Goal: Information Seeking & Learning: Learn about a topic

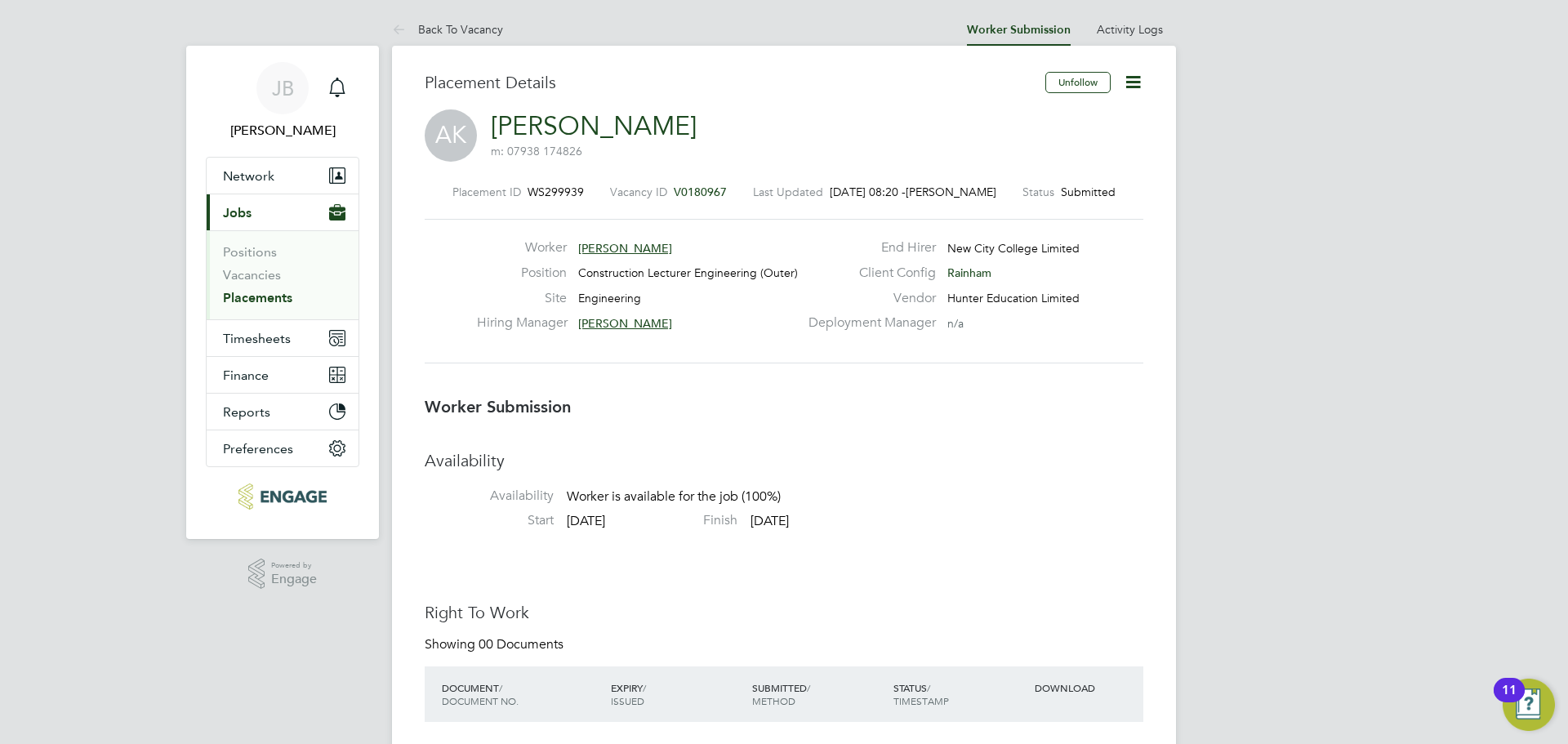
drag, startPoint x: 737, startPoint y: 190, endPoint x: 686, endPoint y: 184, distance: 51.4
click at [686, 184] on div "Placement ID WS299939 Vacancy ID V0180967 Last Updated 26 Sep 2025, 08:20 - Jac…" at bounding box center [784, 191] width 719 height 15
drag, startPoint x: 681, startPoint y: 187, endPoint x: 719, endPoint y: 192, distance: 38.3
click at [719, 192] on span "V0180967" at bounding box center [700, 191] width 53 height 15
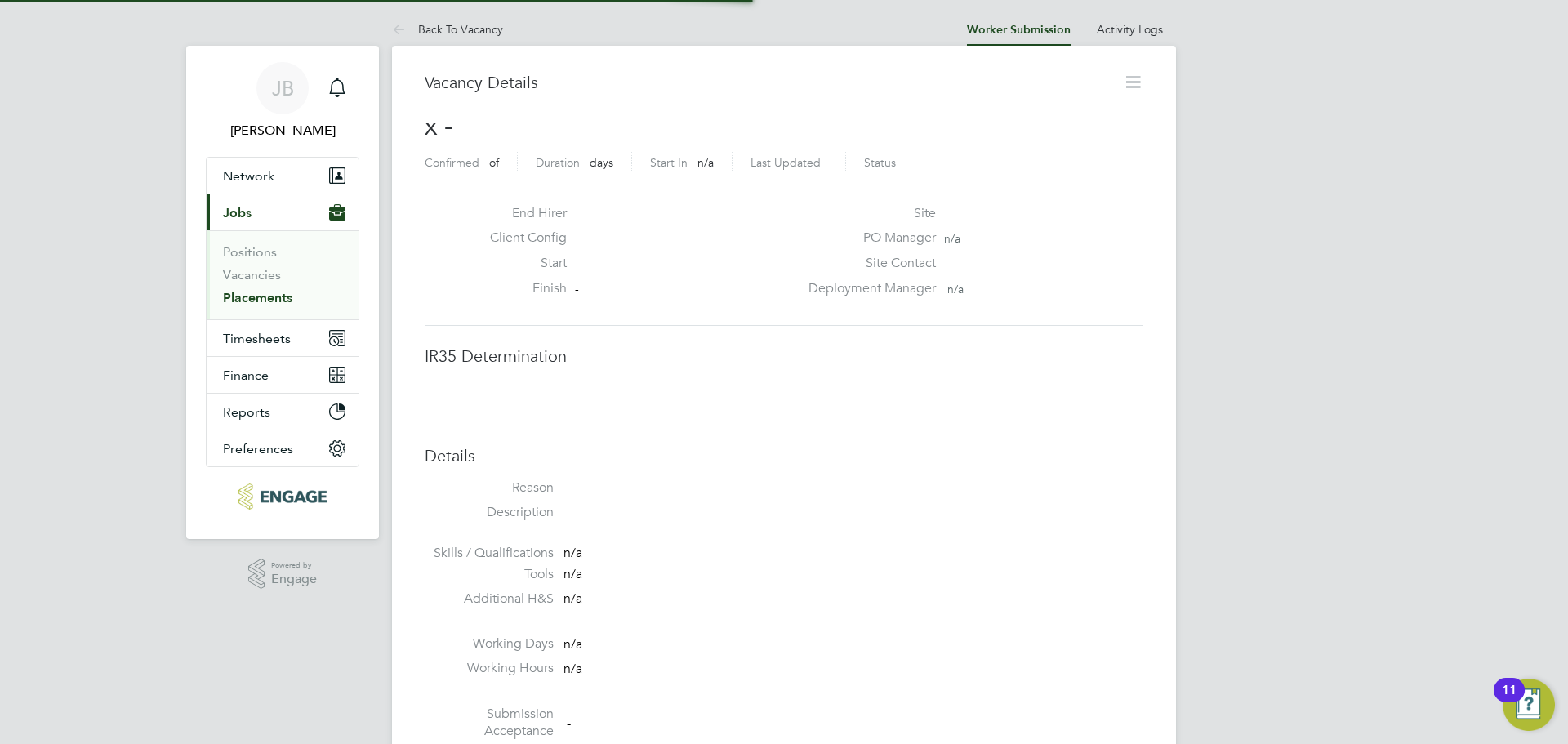
scroll to position [8, 8]
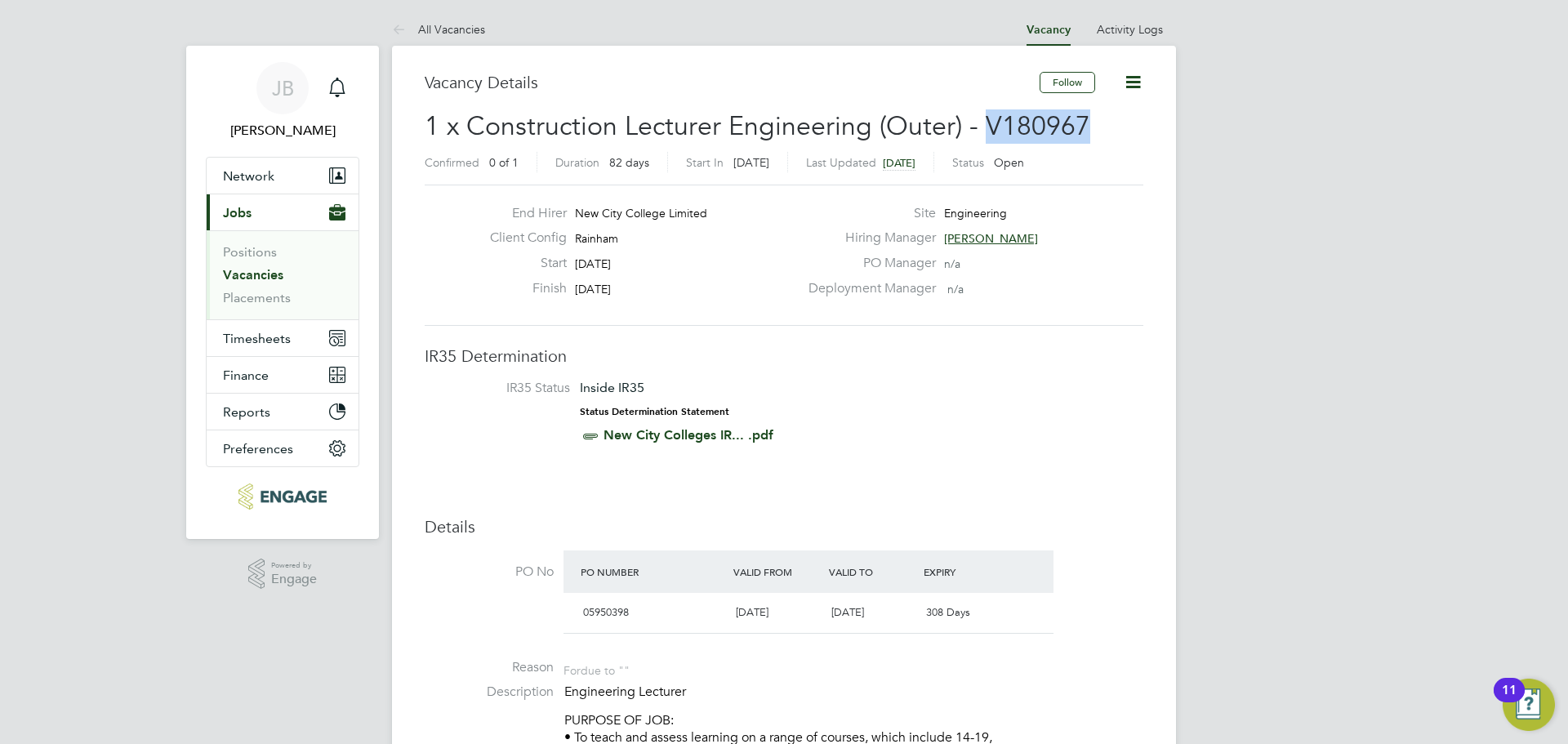
drag, startPoint x: 1053, startPoint y: 121, endPoint x: 980, endPoint y: 124, distance: 73.1
click at [980, 124] on h2 "1 x Construction Lecturer Engineering (Outer) - V180967 Confirmed 0 of 1 Durati…" at bounding box center [784, 143] width 719 height 69
drag, startPoint x: 1009, startPoint y: 130, endPoint x: 996, endPoint y: 123, distance: 14.8
click at [945, 124] on span "1 x Construction Lecturer Engineering (Outer) - V180967" at bounding box center [758, 126] width 666 height 32
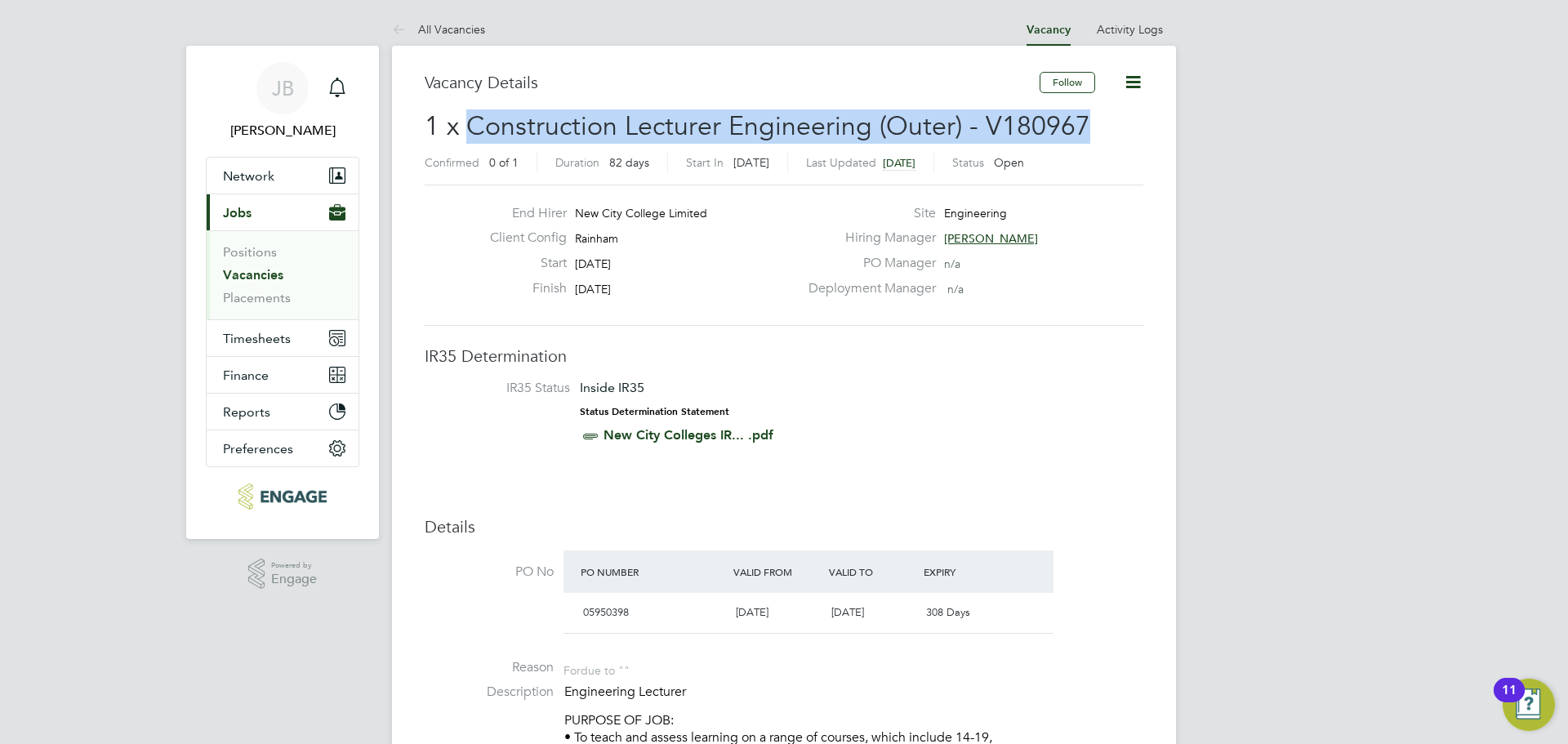
drag, startPoint x: 938, startPoint y: 127, endPoint x: 472, endPoint y: 127, distance: 466.0
click at [472, 127] on h2 "1 x Construction Lecturer Engineering (Outer) - V180967 Confirmed 0 of 1 Durati…" at bounding box center [784, 143] width 719 height 69
copy span "Construction Lecturer Engineering (Outer) - V180967"
